Goal: Task Accomplishment & Management: Manage account settings

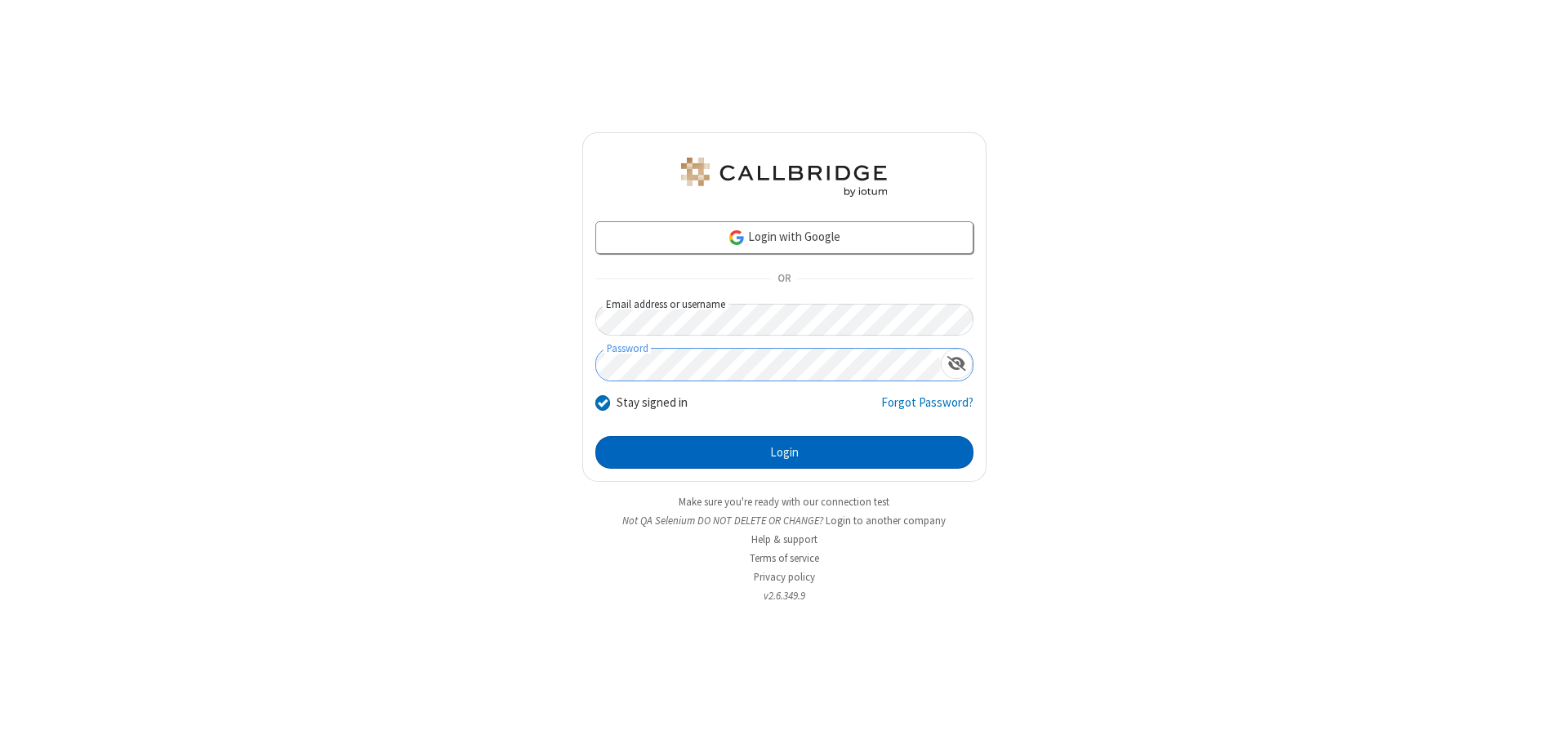
click at [784, 453] on button "Login" at bounding box center [784, 453] width 378 height 32
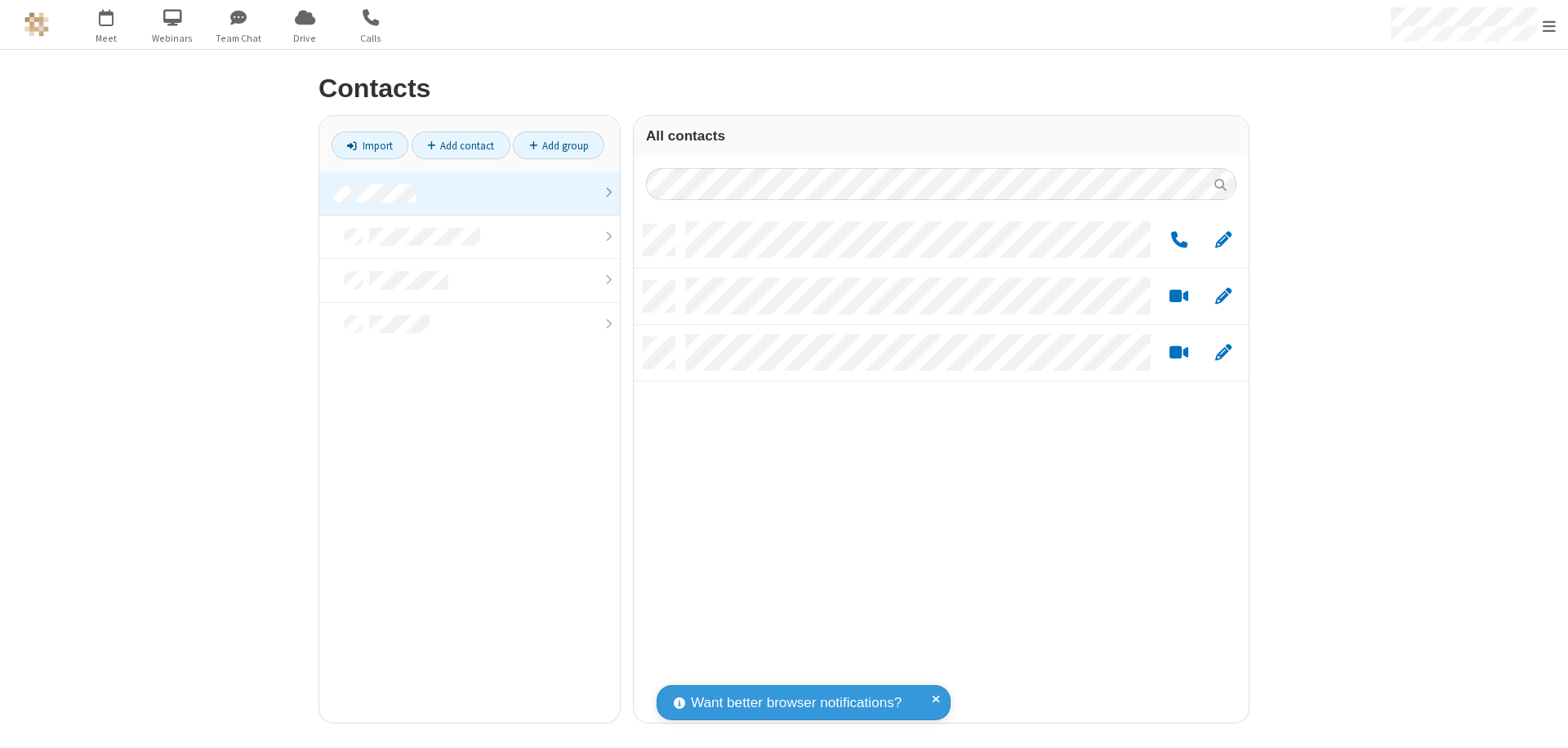
scroll to position [498, 603]
click at [470, 193] on link at bounding box center [470, 193] width 301 height 44
click at [559, 145] on link "Add group" at bounding box center [559, 145] width 92 height 28
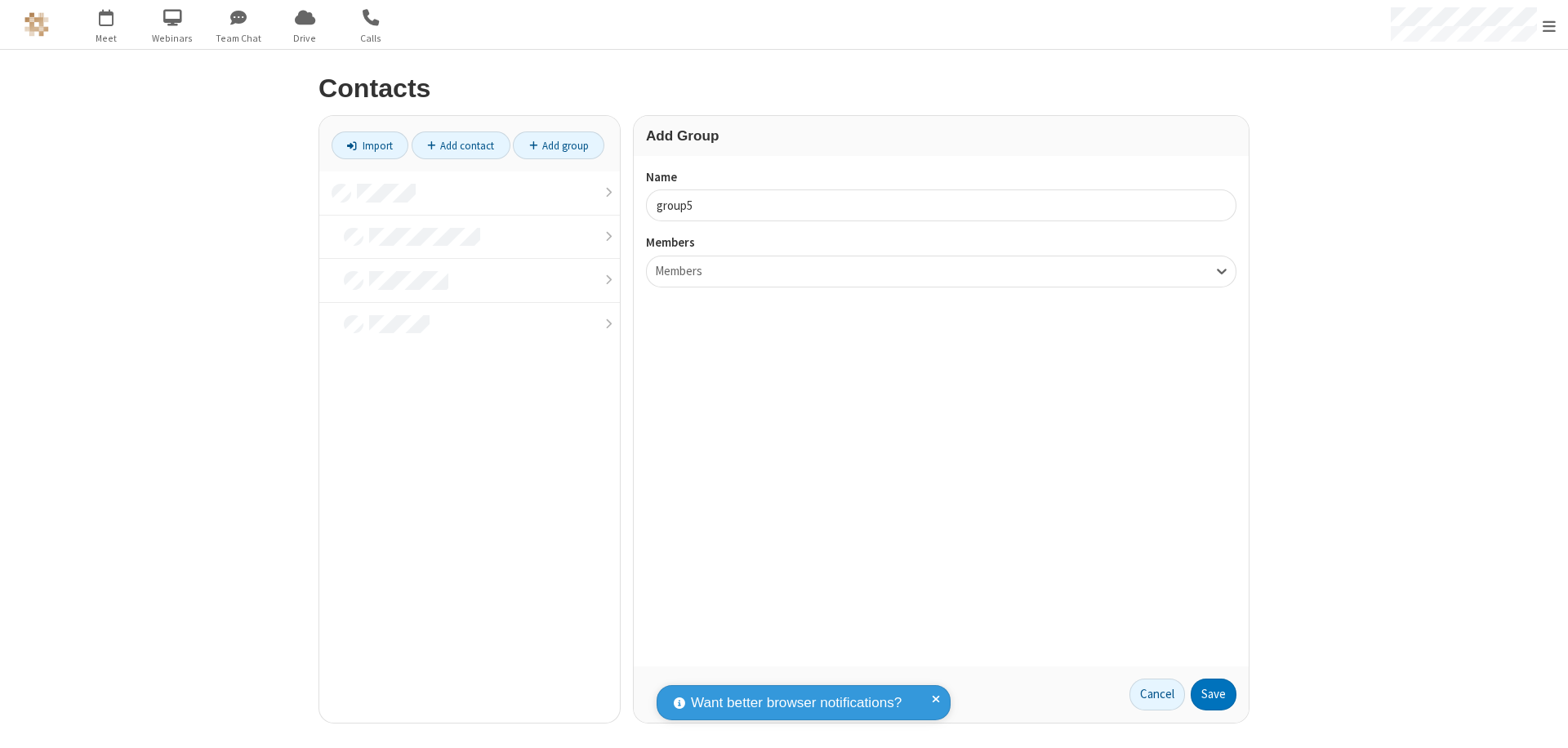
type input "group5"
type input "name22"
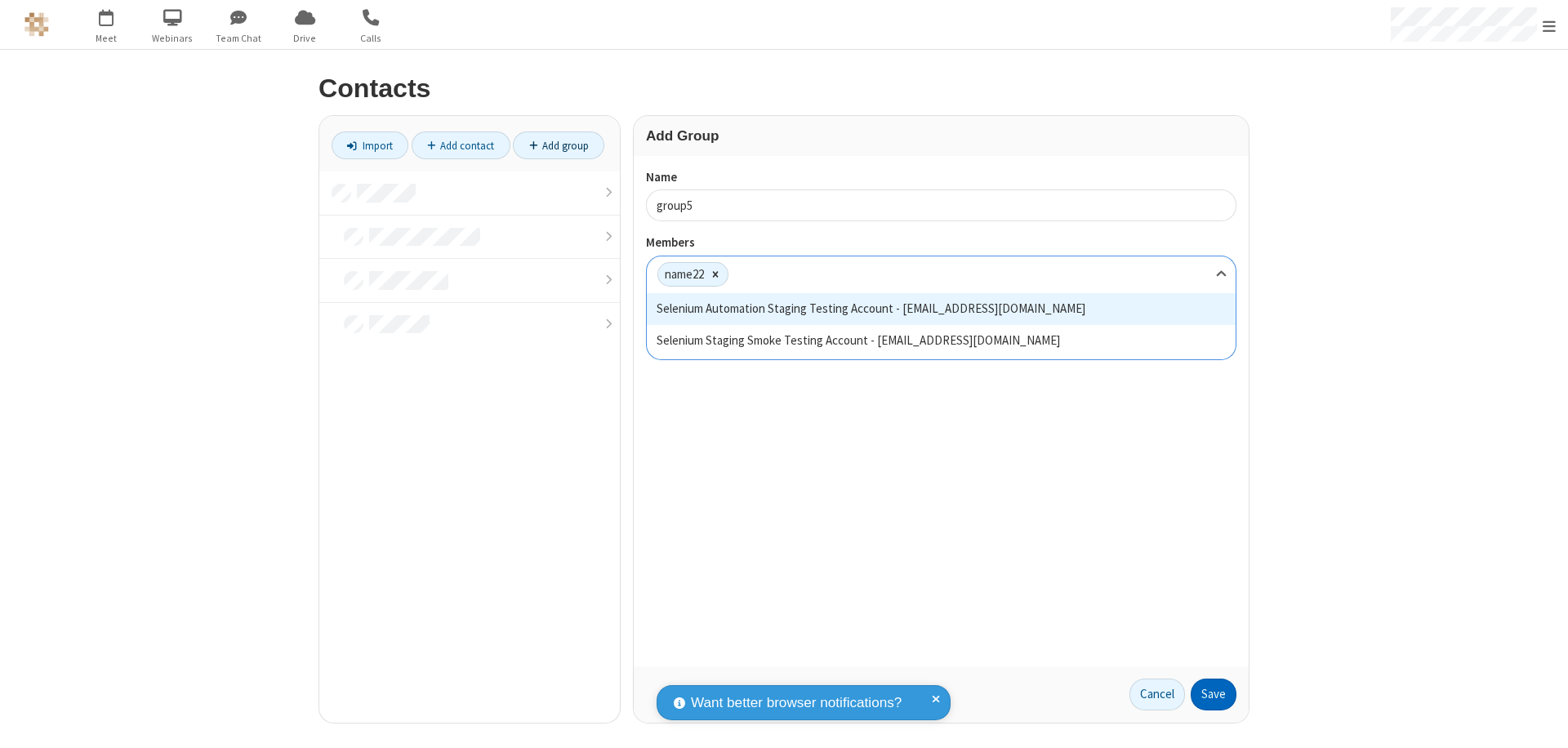
click at [1213, 694] on button "Save" at bounding box center [1213, 695] width 46 height 32
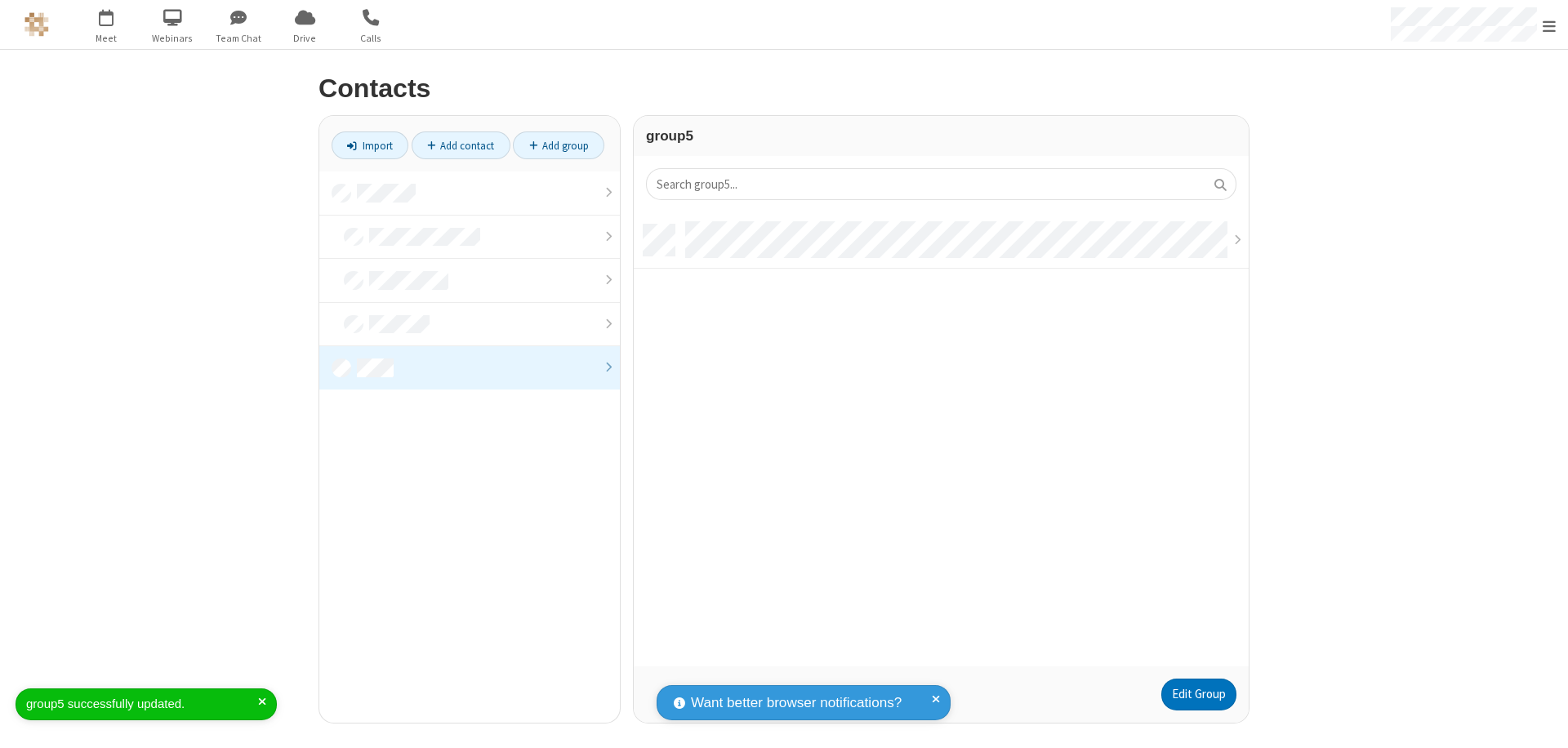
scroll to position [442, 603]
click at [1198, 694] on link "Edit Group" at bounding box center [1199, 695] width 75 height 32
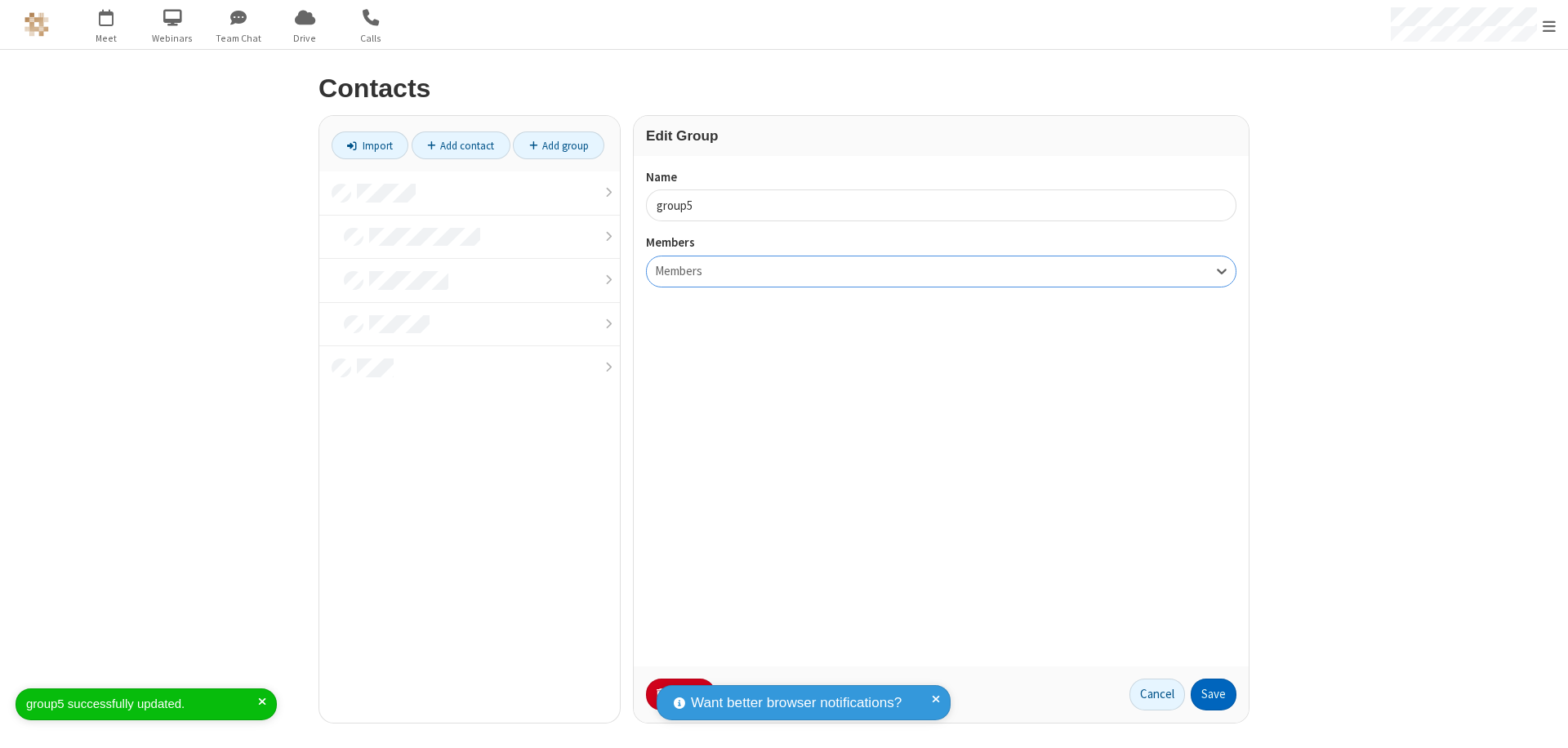
click at [1213, 694] on button "Save" at bounding box center [1213, 695] width 46 height 32
